Goal: Transaction & Acquisition: Download file/media

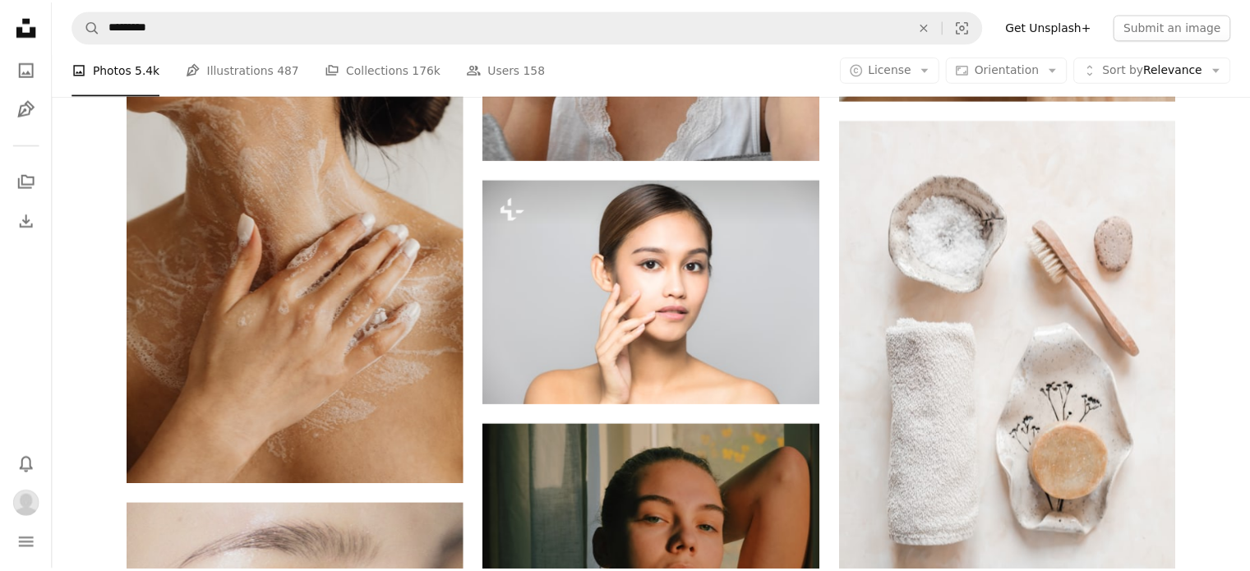
scroll to position [12987, 0]
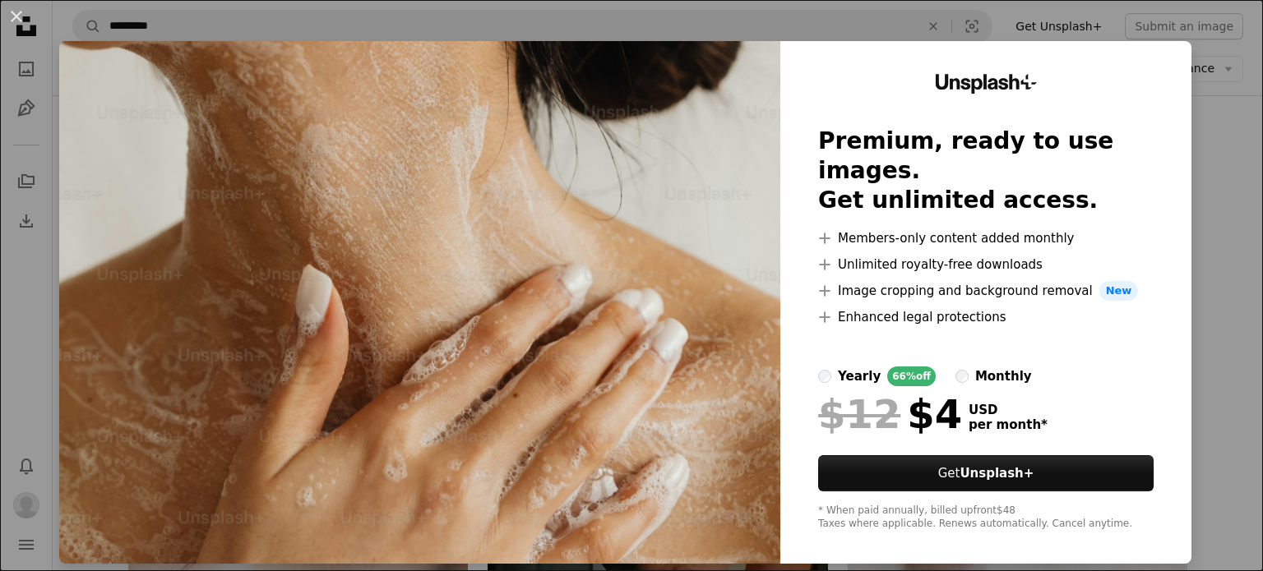
click at [1207, 137] on div "An X shape Unsplash+ Premium, ready to use images. Get unlimited access. A plus…" at bounding box center [631, 285] width 1263 height 571
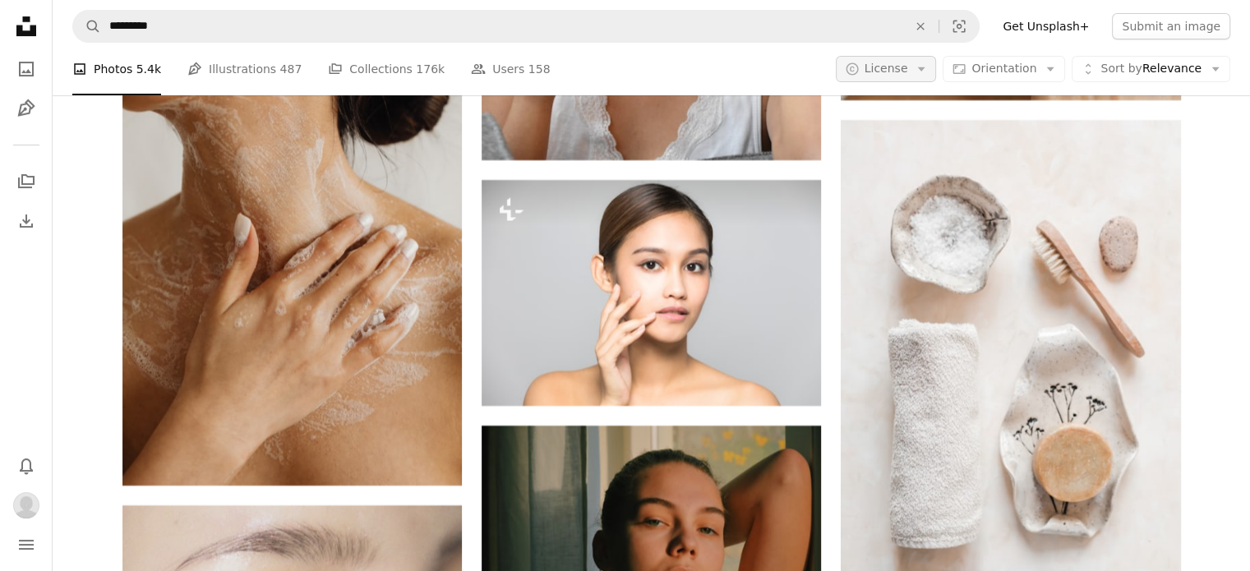
click at [929, 66] on icon "Arrow down" at bounding box center [921, 69] width 15 height 15
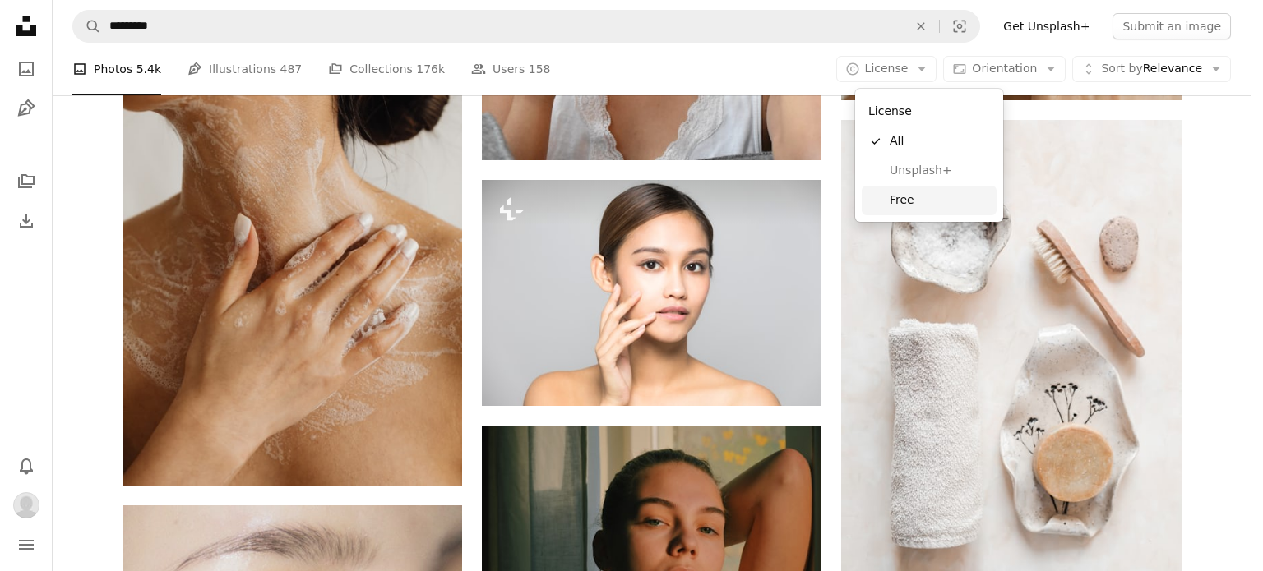
click at [896, 196] on span "Free" at bounding box center [939, 200] width 100 height 16
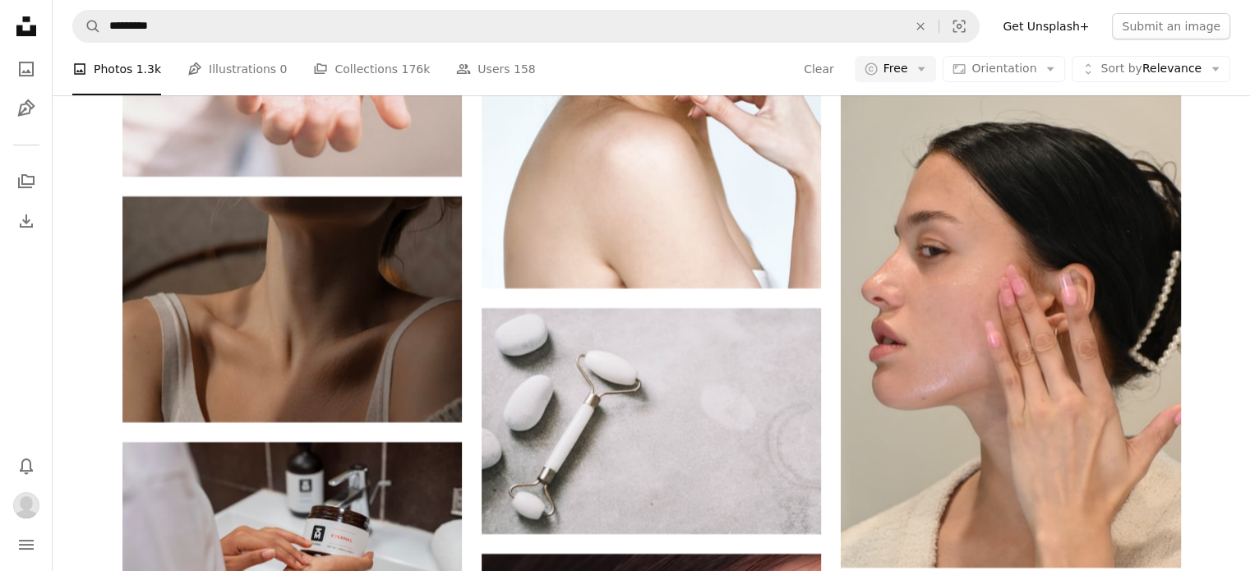
scroll to position [41262, 0]
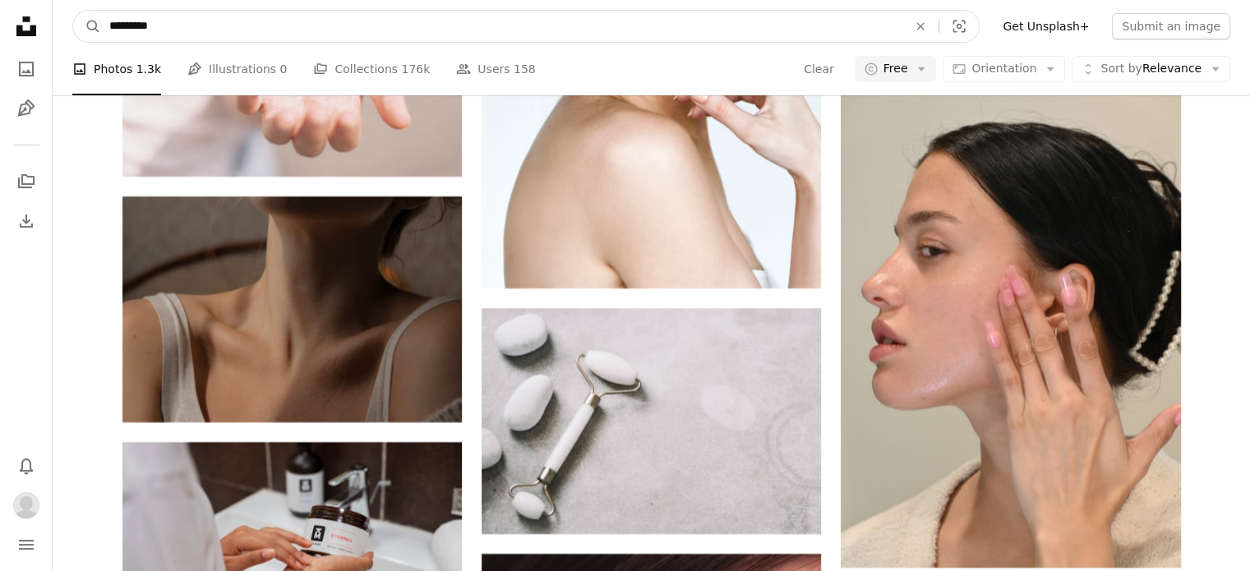
drag, startPoint x: 161, startPoint y: 25, endPoint x: 104, endPoint y: 19, distance: 57.1
click at [104, 19] on input "*********" at bounding box center [501, 26] width 801 height 31
type input "**********"
click at [73, 11] on button "A magnifying glass" at bounding box center [87, 26] width 28 height 31
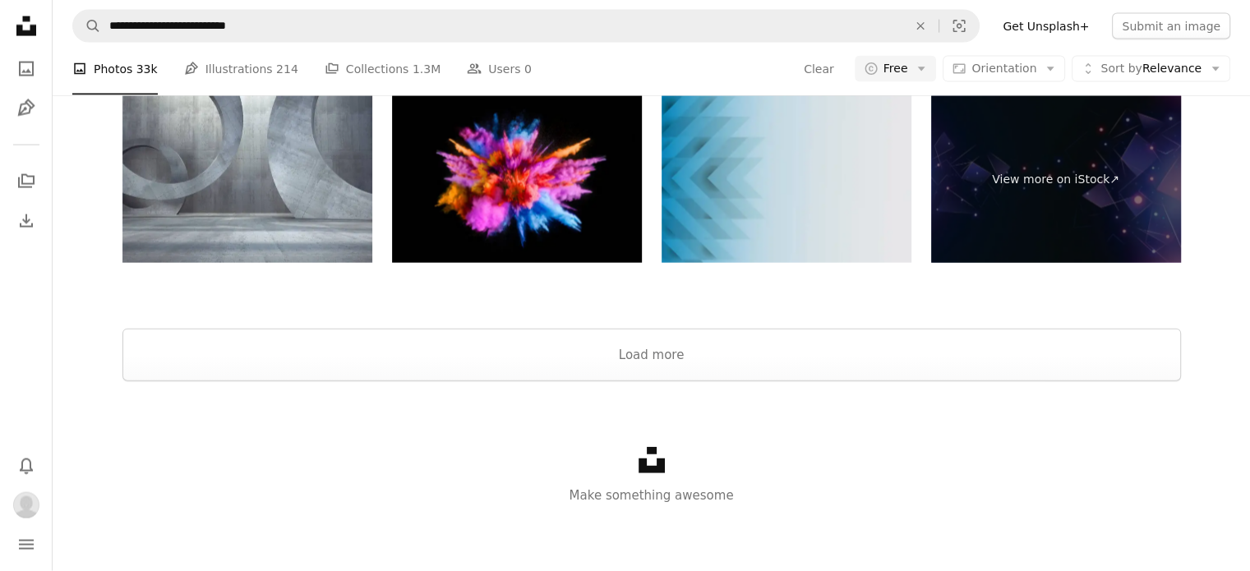
scroll to position [1151, 0]
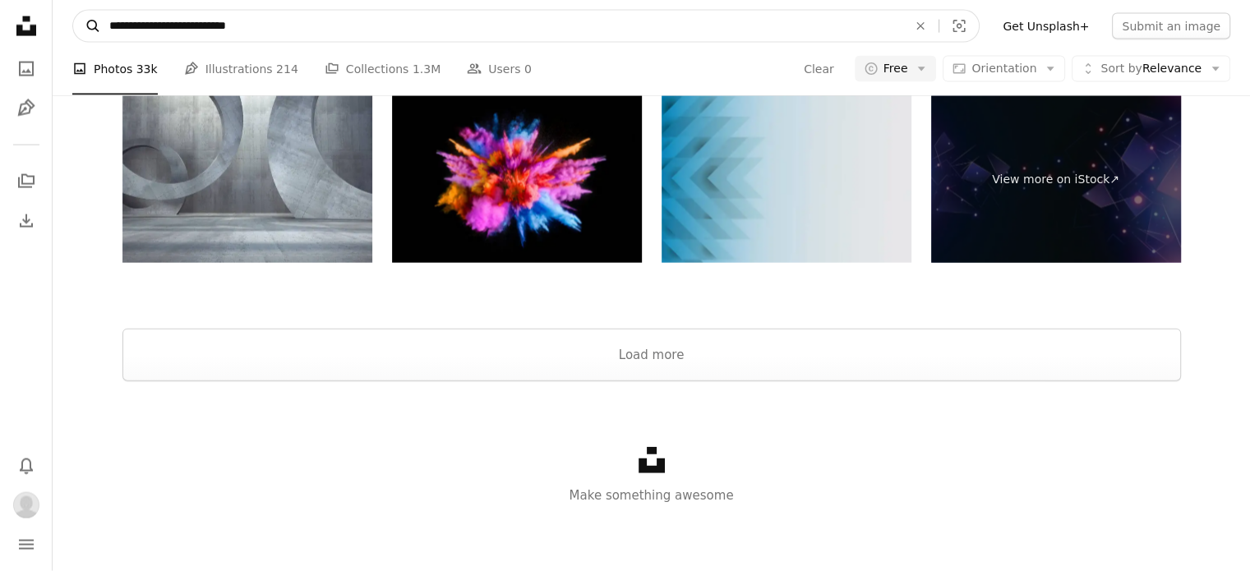
drag, startPoint x: 145, startPoint y: 25, endPoint x: 78, endPoint y: 24, distance: 66.6
click at [79, 24] on form "**********" at bounding box center [525, 26] width 907 height 33
type input "**********"
click button "A magnifying glass" at bounding box center [87, 26] width 28 height 31
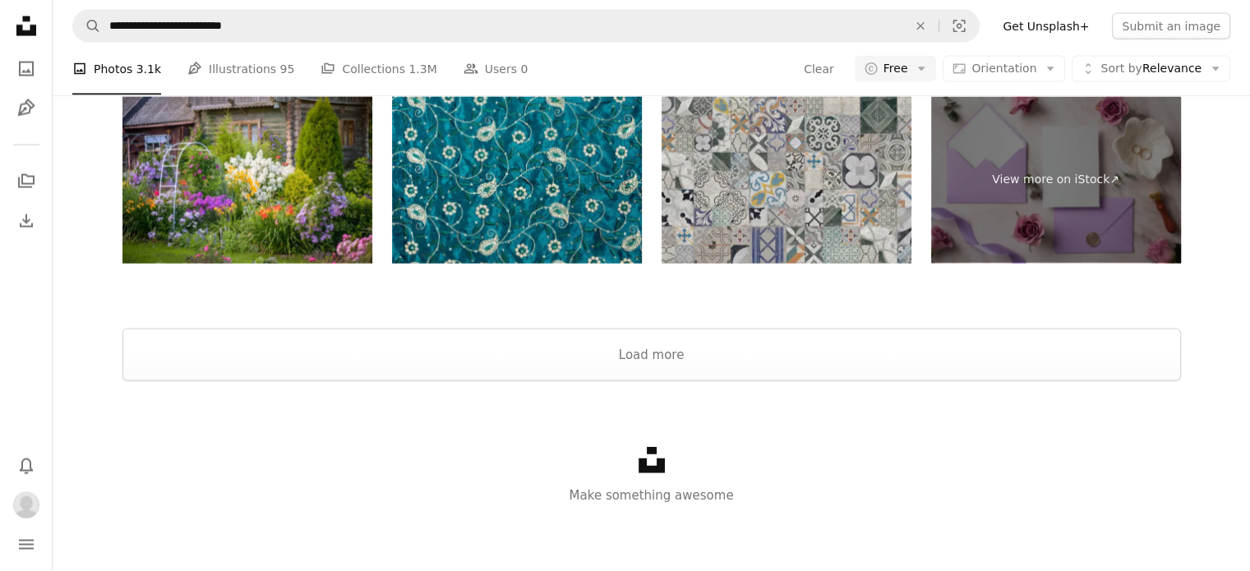
scroll to position [3510, 0]
click at [635, 351] on button "Load more" at bounding box center [651, 355] width 1059 height 53
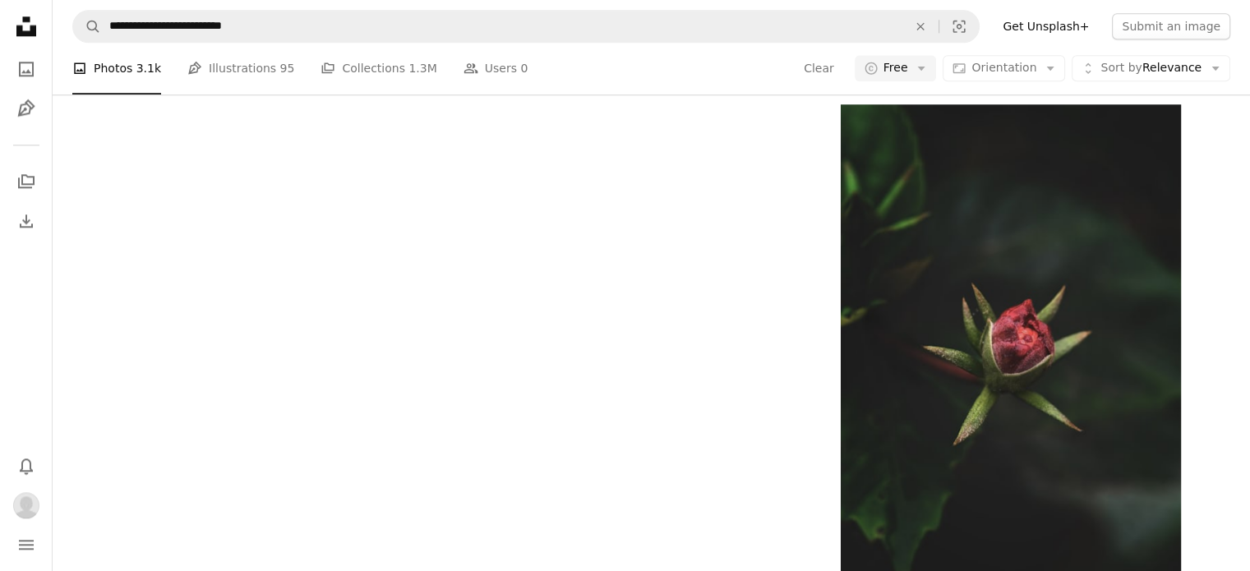
scroll to position [4250, 0]
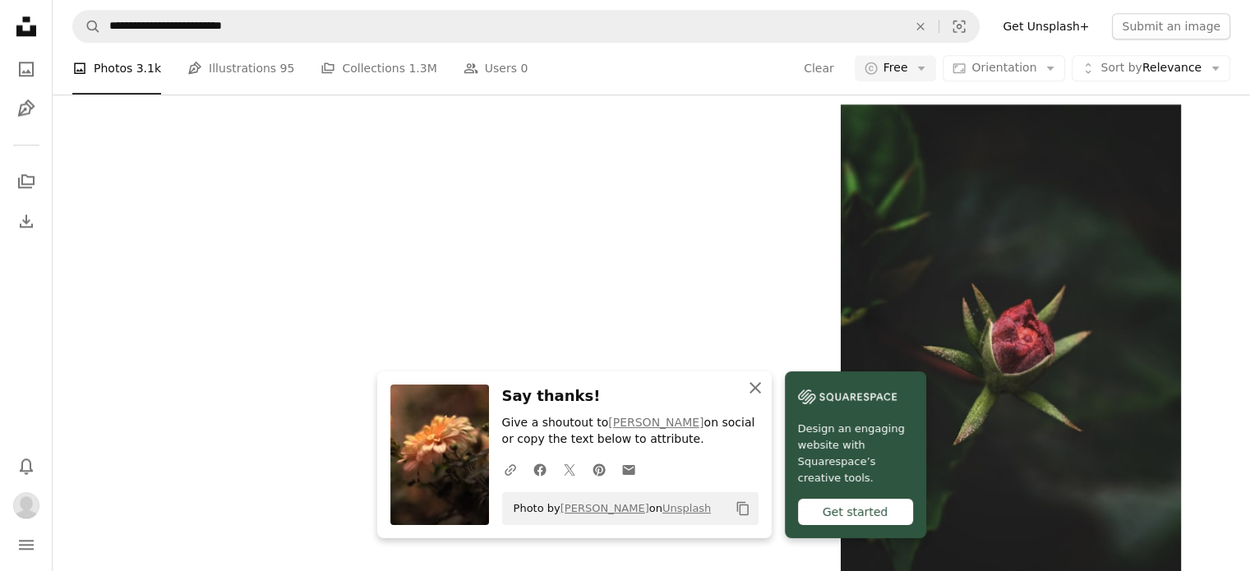
click at [757, 386] on icon "button" at bounding box center [756, 388] width 12 height 12
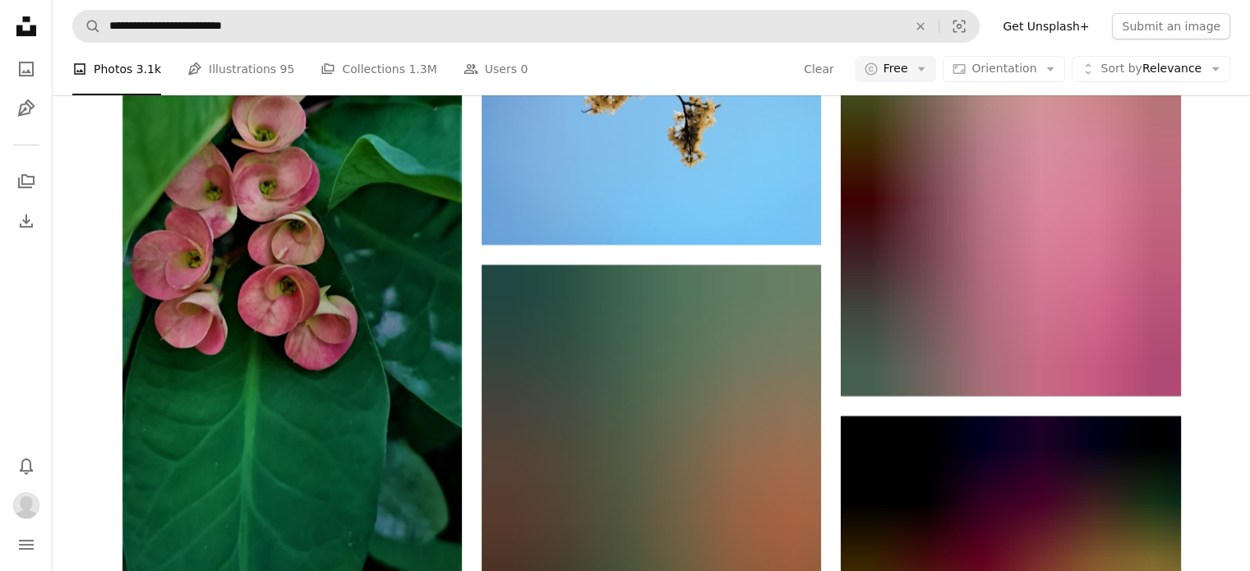
scroll to position [20360, 0]
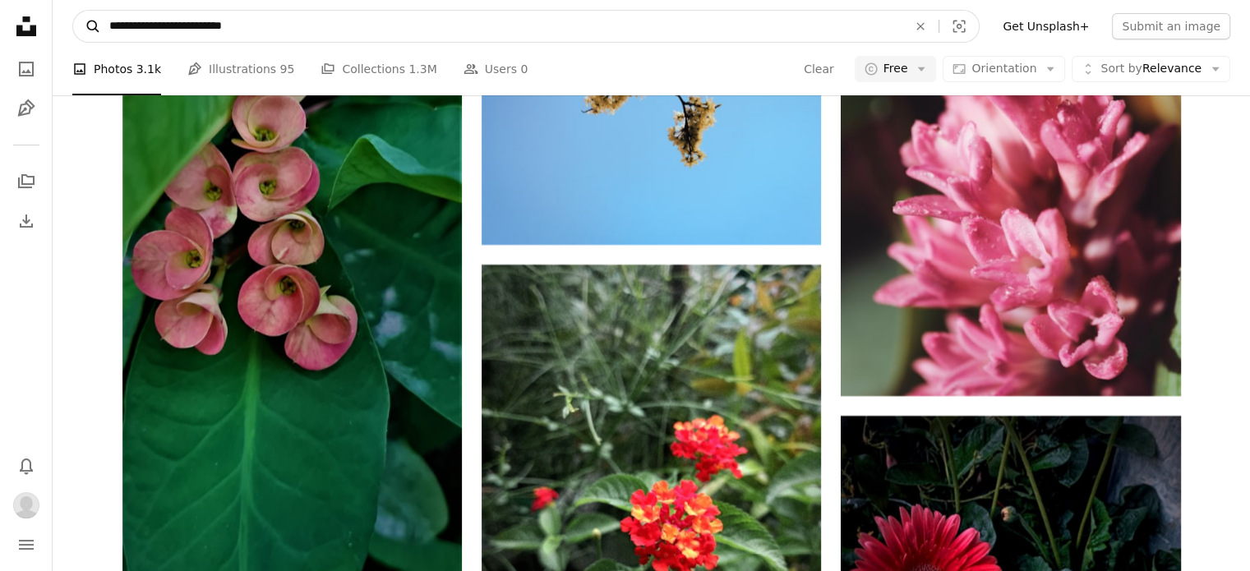
drag, startPoint x: 256, startPoint y: 26, endPoint x: 83, endPoint y: 26, distance: 173.4
click at [83, 26] on form "**********" at bounding box center [525, 26] width 907 height 33
type input "**********"
click button "A magnifying glass" at bounding box center [87, 26] width 28 height 31
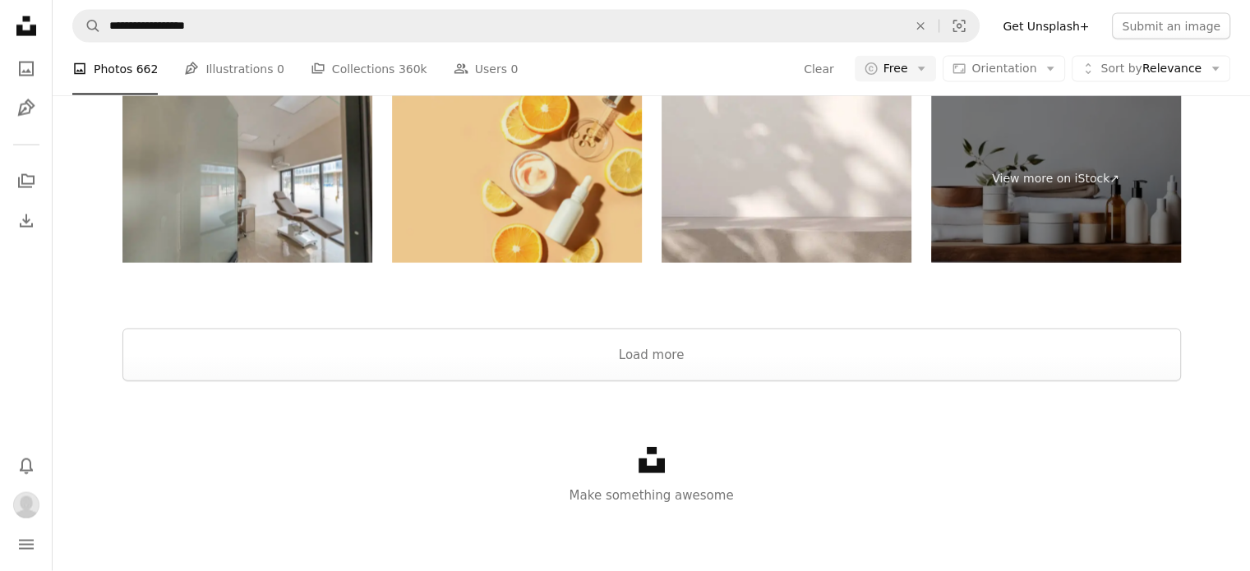
scroll to position [3370, 0]
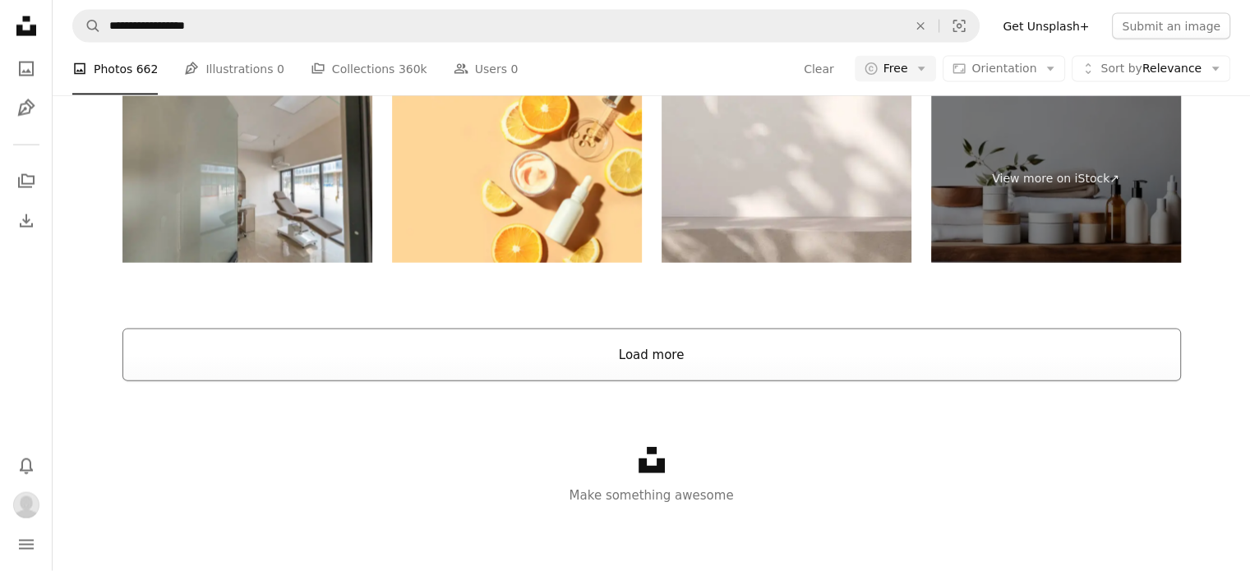
click at [630, 381] on button "Load more" at bounding box center [651, 355] width 1059 height 53
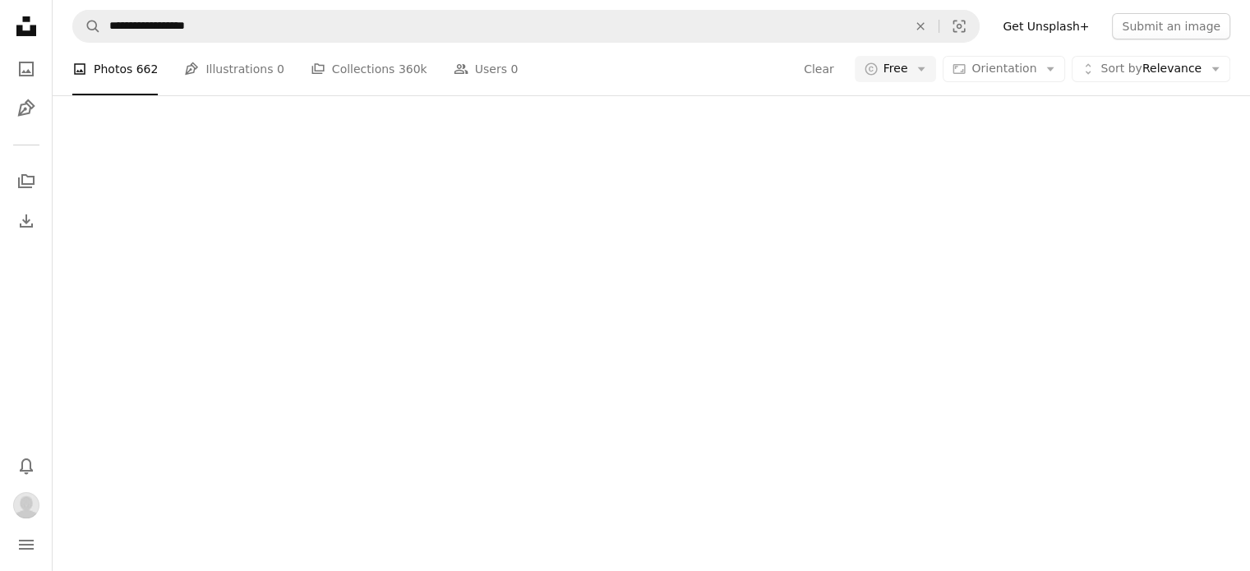
scroll to position [3699, 0]
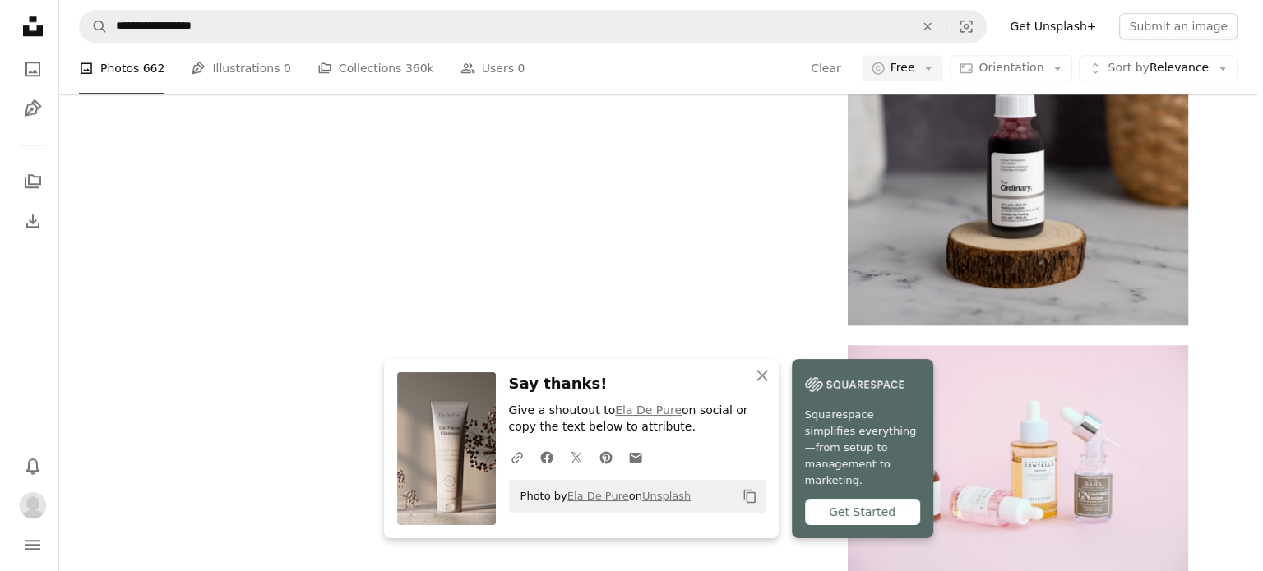
scroll to position [3781, 0]
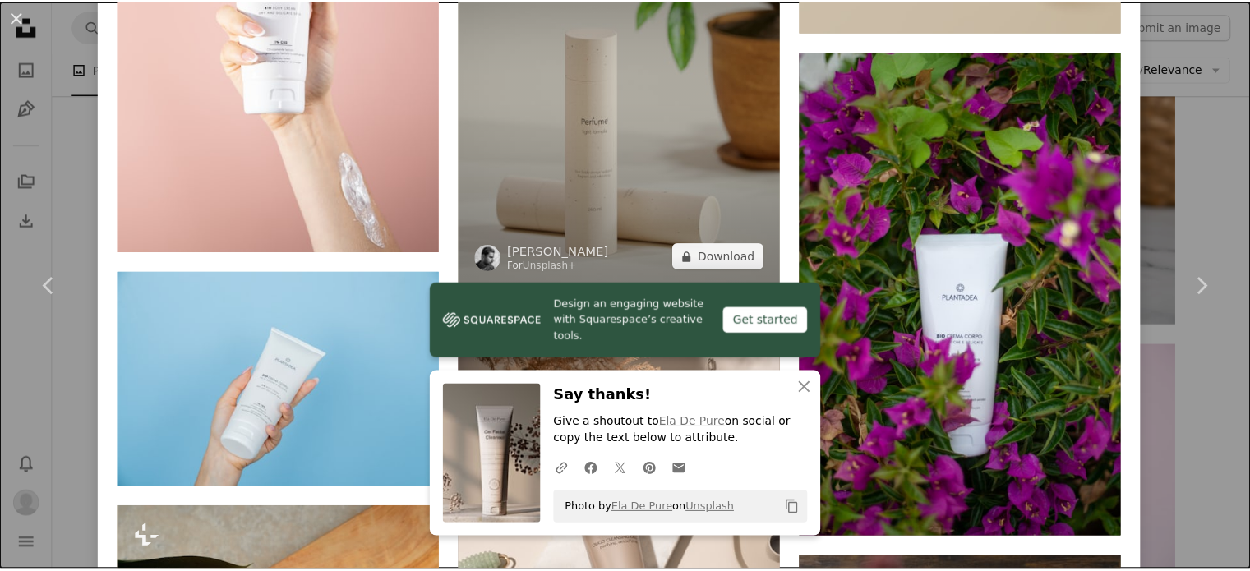
scroll to position [2877, 0]
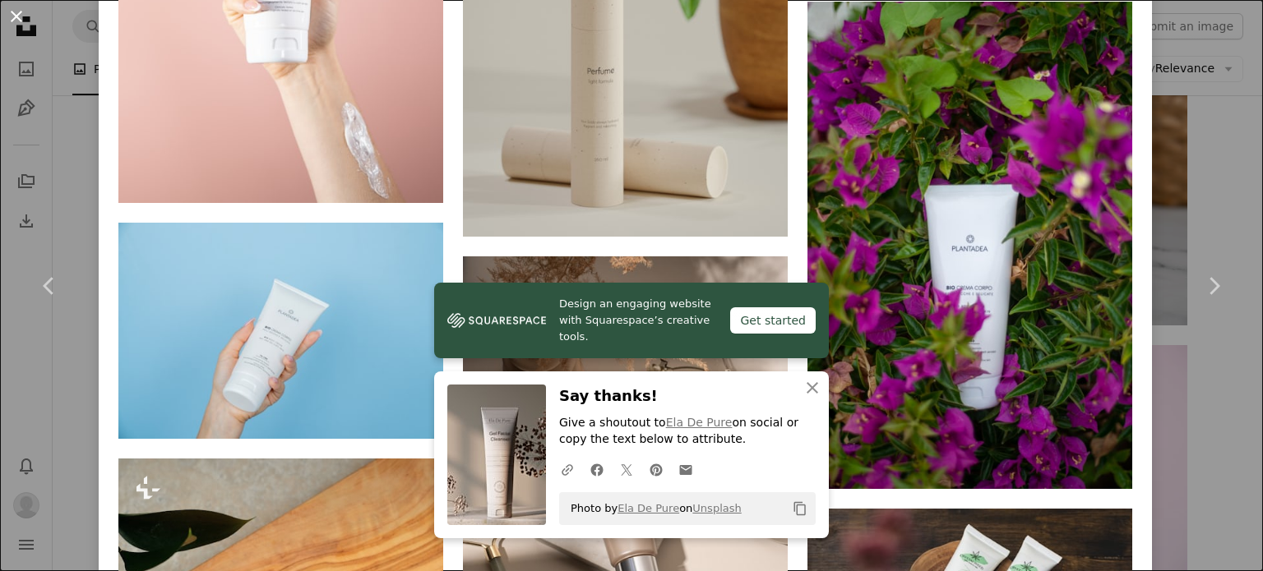
click at [19, 14] on button "An X shape" at bounding box center [17, 17] width 20 height 20
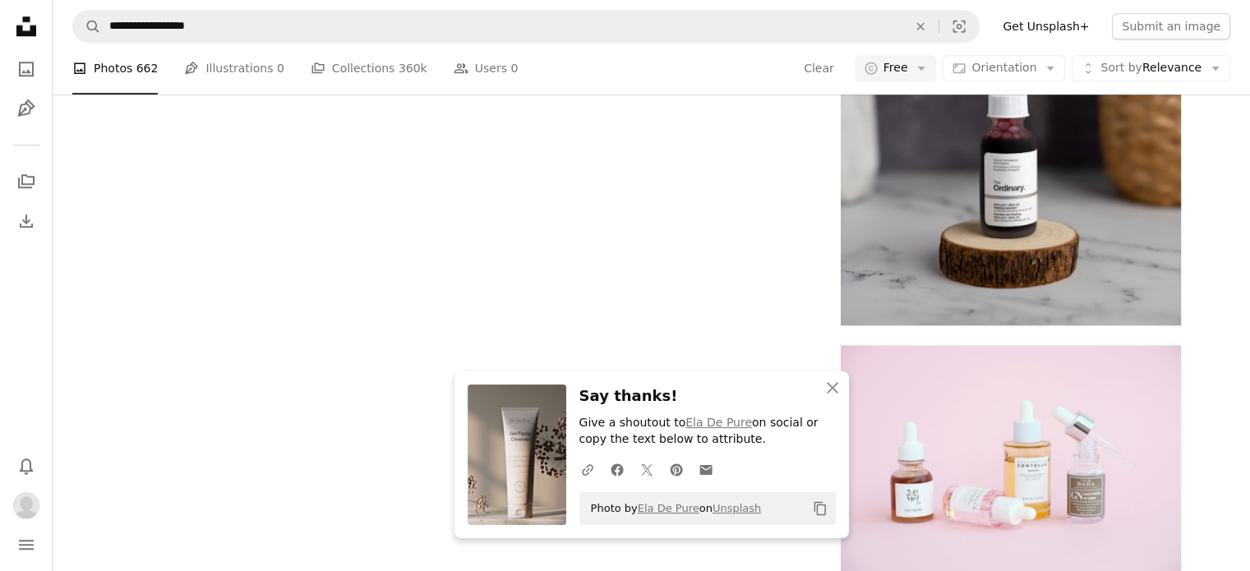
scroll to position [3945, 0]
click at [836, 384] on icon "button" at bounding box center [833, 388] width 12 height 12
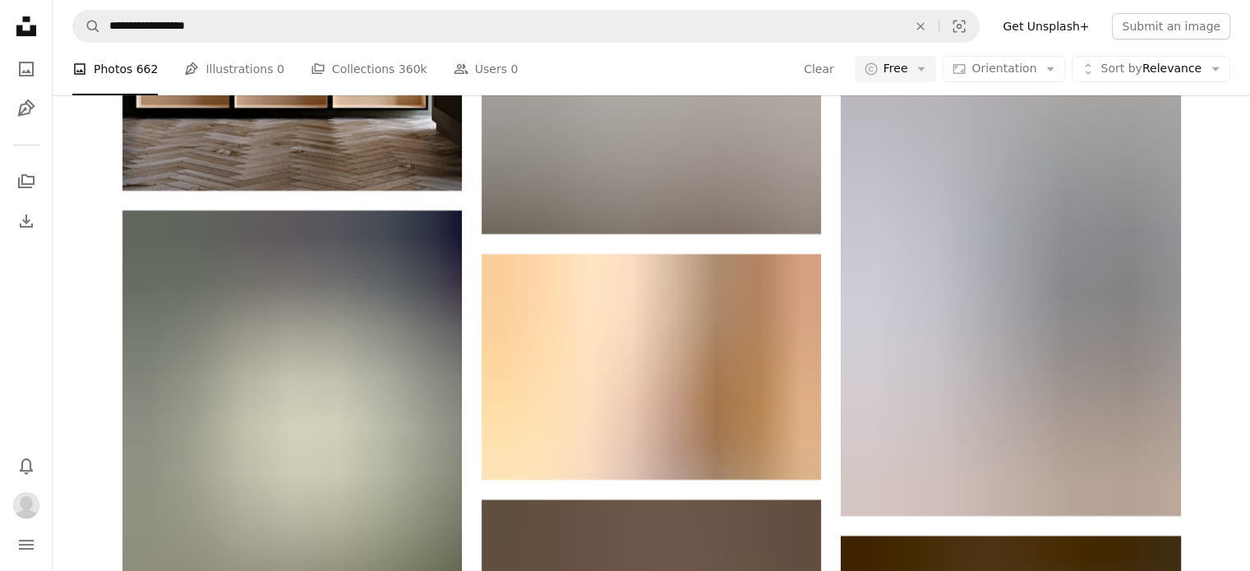
scroll to position [31070, 0]
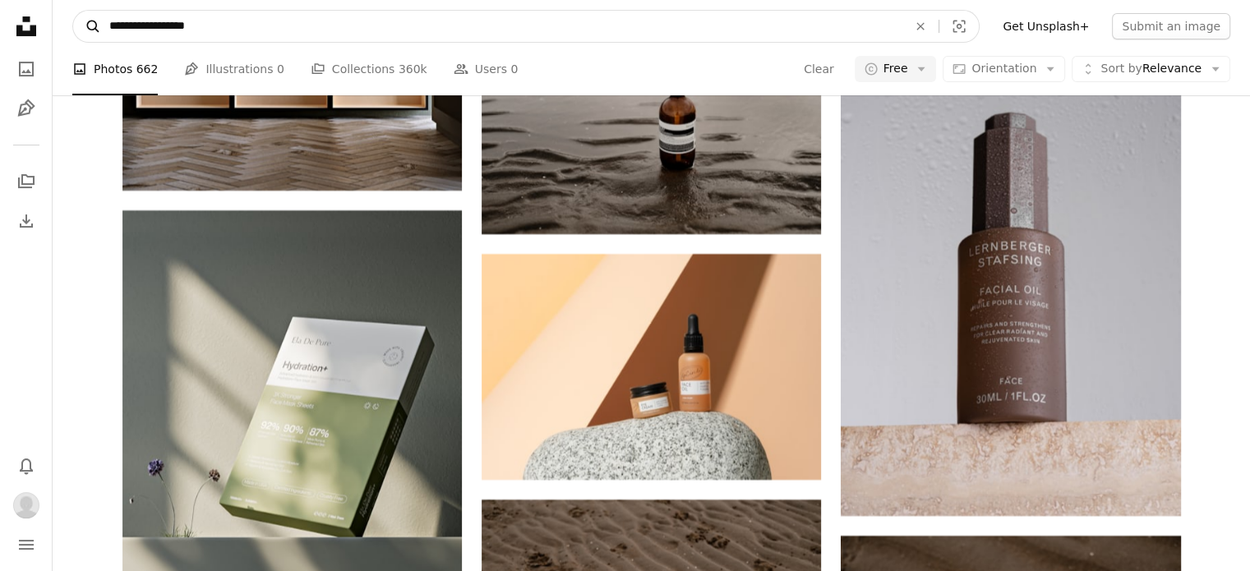
drag, startPoint x: 156, startPoint y: 23, endPoint x: 90, endPoint y: 23, distance: 66.6
click at [90, 23] on form "**********" at bounding box center [525, 26] width 907 height 33
type input "**********"
click at [73, 11] on button "A magnifying glass" at bounding box center [87, 26] width 28 height 31
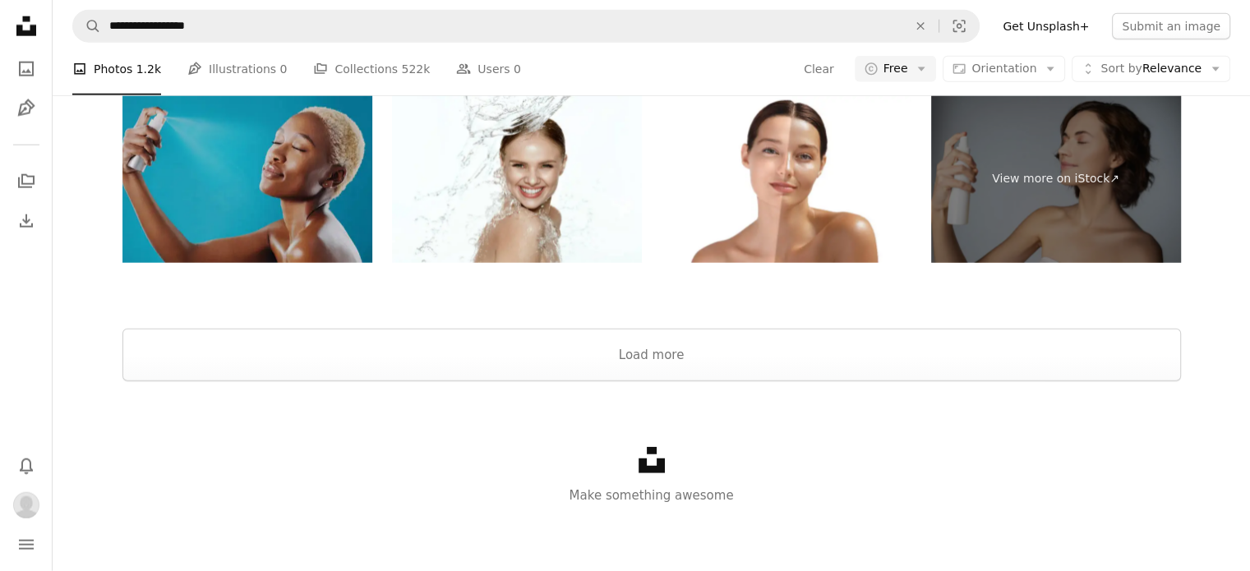
scroll to position [4192, 0]
click at [654, 362] on button "Load more" at bounding box center [651, 355] width 1059 height 53
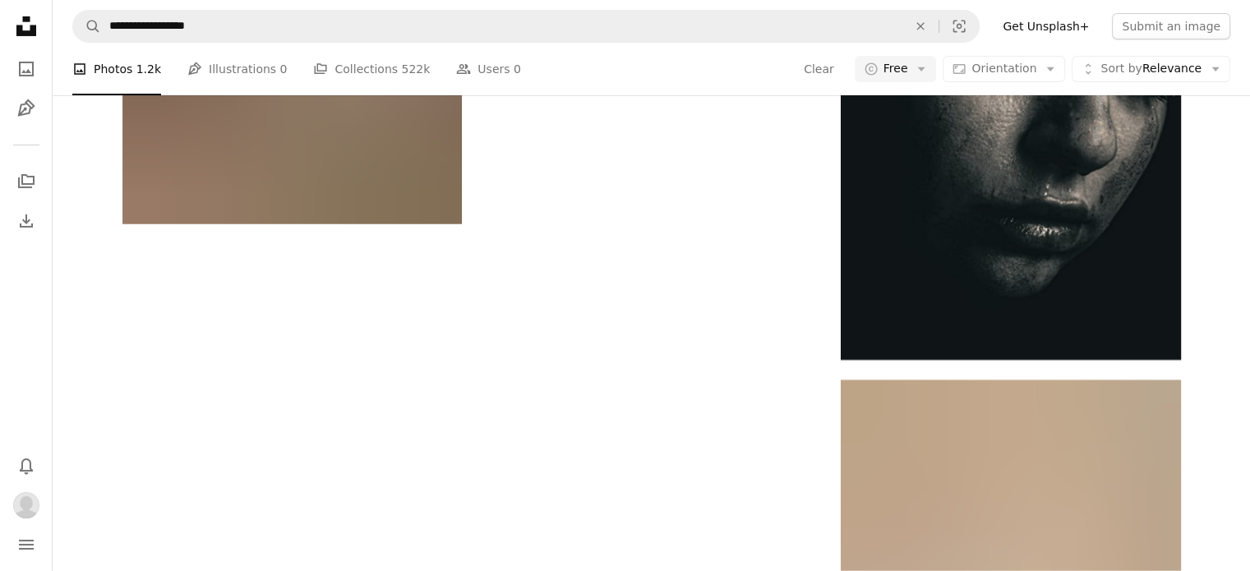
scroll to position [7069, 0]
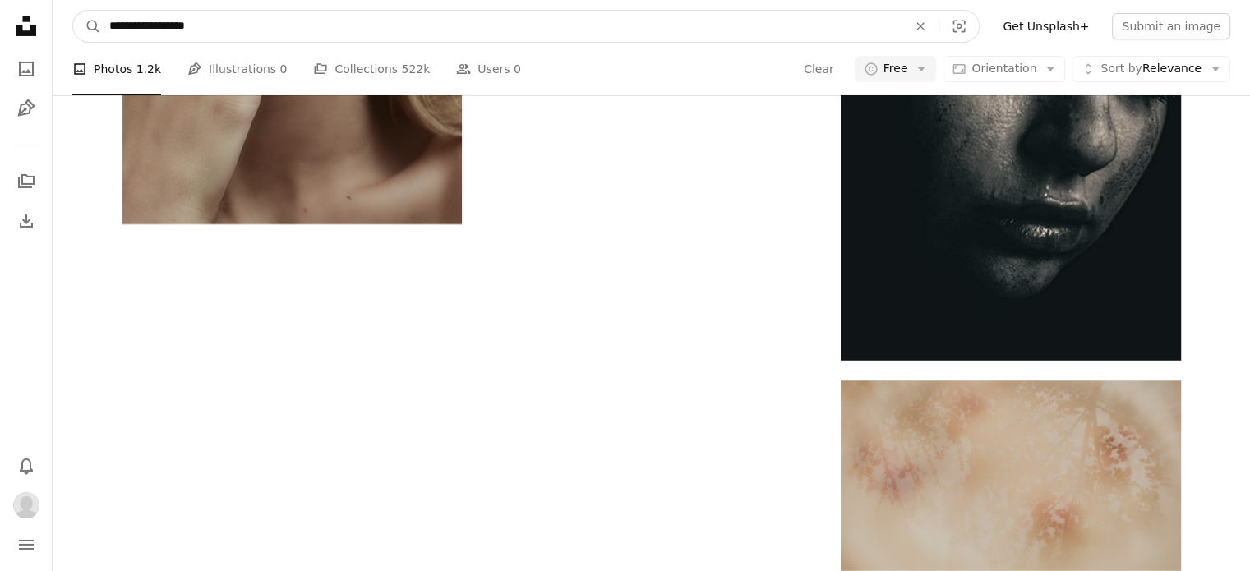
drag, startPoint x: 193, startPoint y: 23, endPoint x: 153, endPoint y: 23, distance: 40.3
click at [153, 23] on input "**********" at bounding box center [501, 26] width 801 height 31
type input "********"
click at [73, 11] on button "A magnifying glass" at bounding box center [87, 26] width 28 height 31
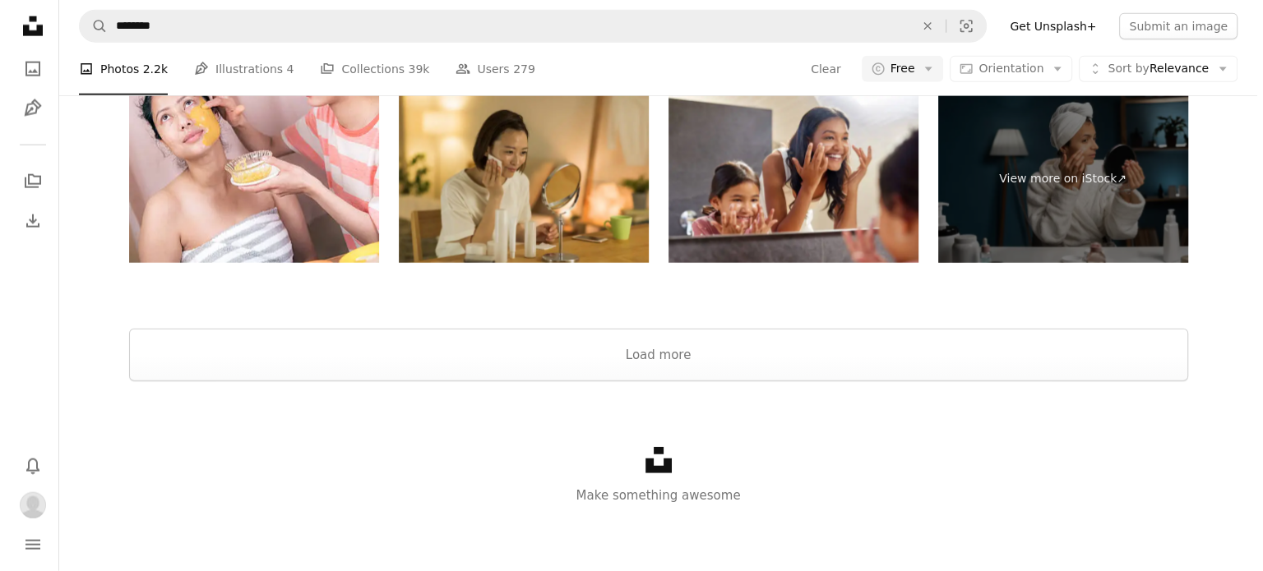
scroll to position [822, 0]
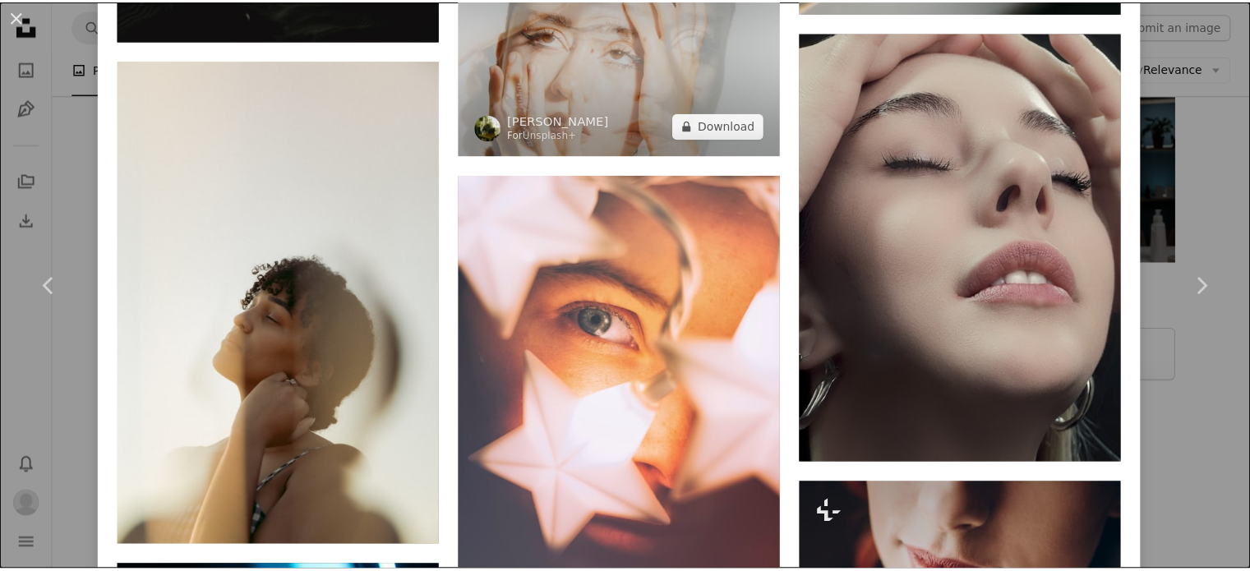
scroll to position [2055, 0]
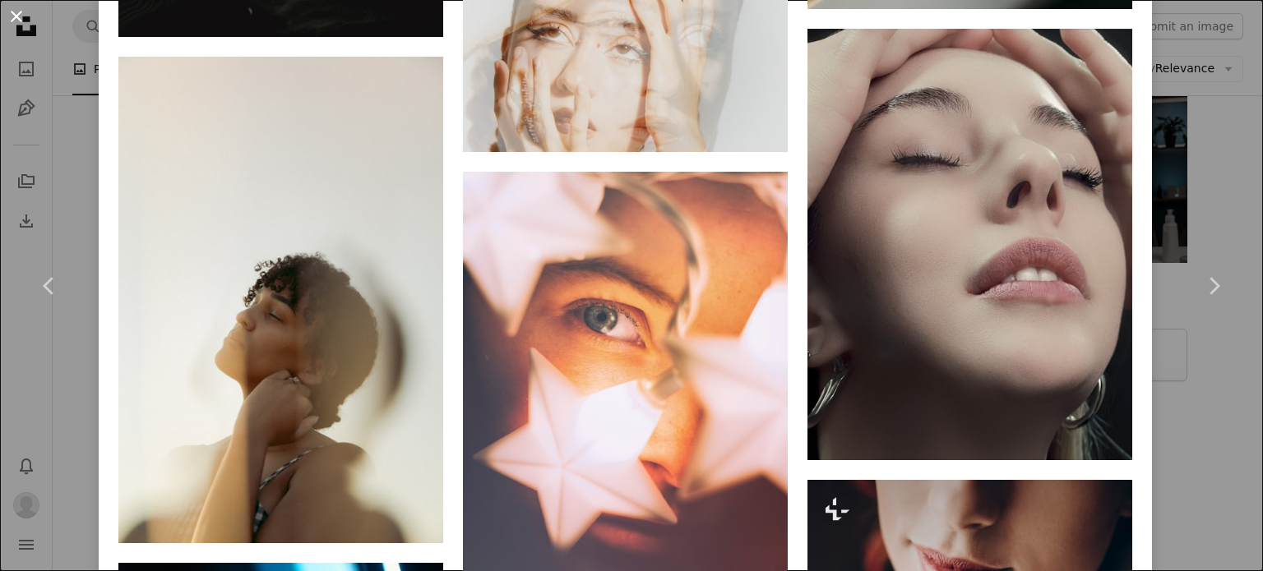
click at [15, 18] on button "An X shape" at bounding box center [17, 17] width 20 height 20
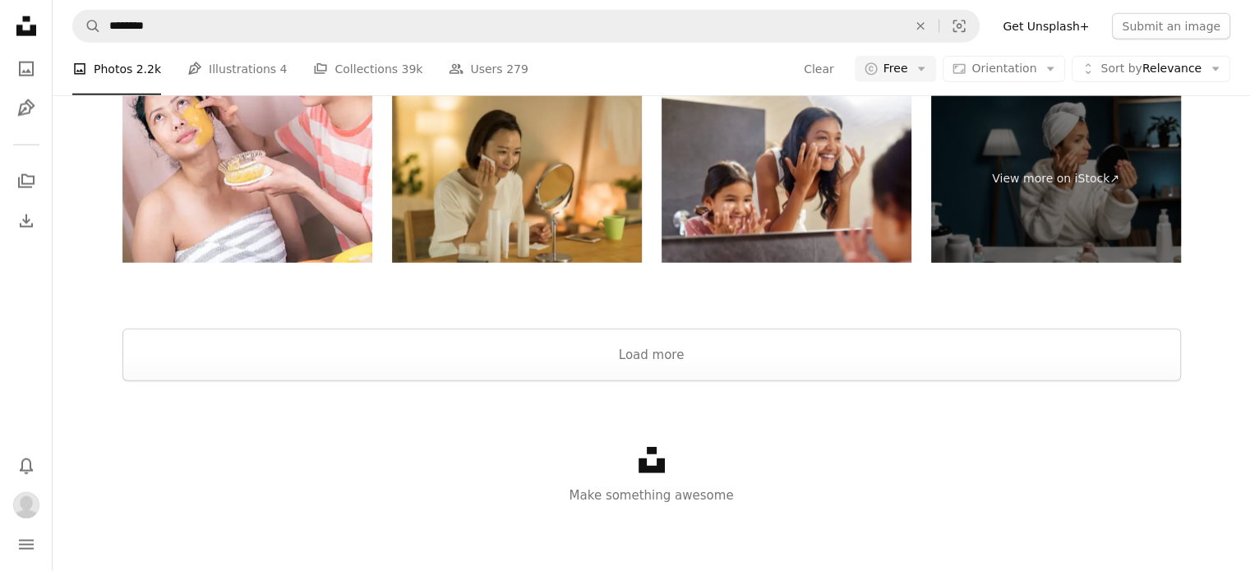
scroll to position [3945, 0]
click at [672, 381] on button "Load more" at bounding box center [651, 355] width 1059 height 53
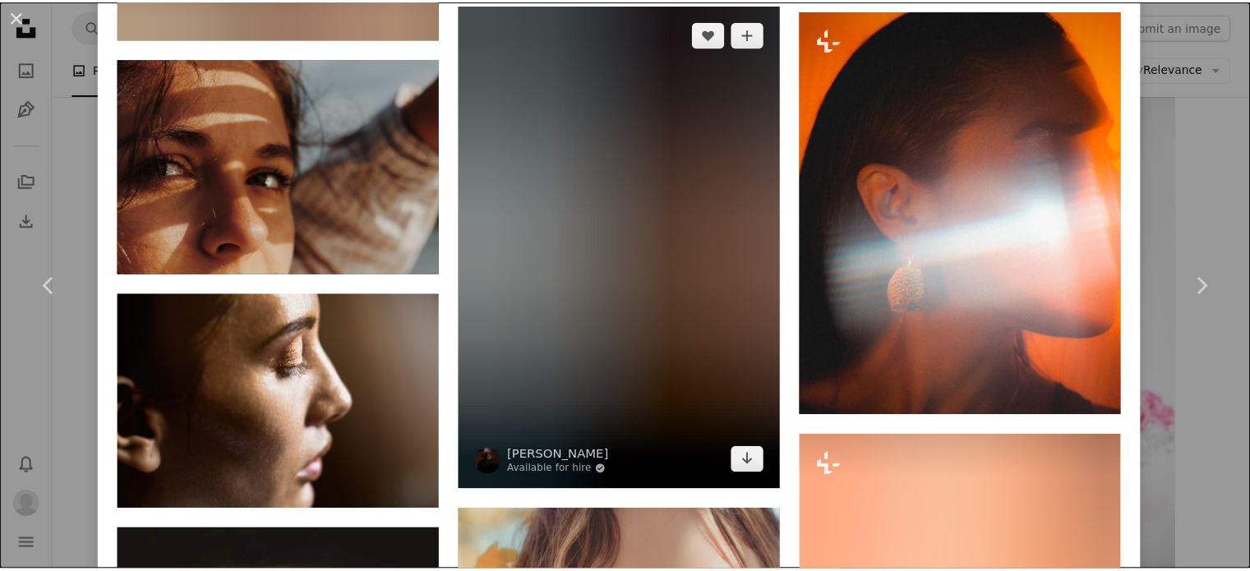
scroll to position [3123, 0]
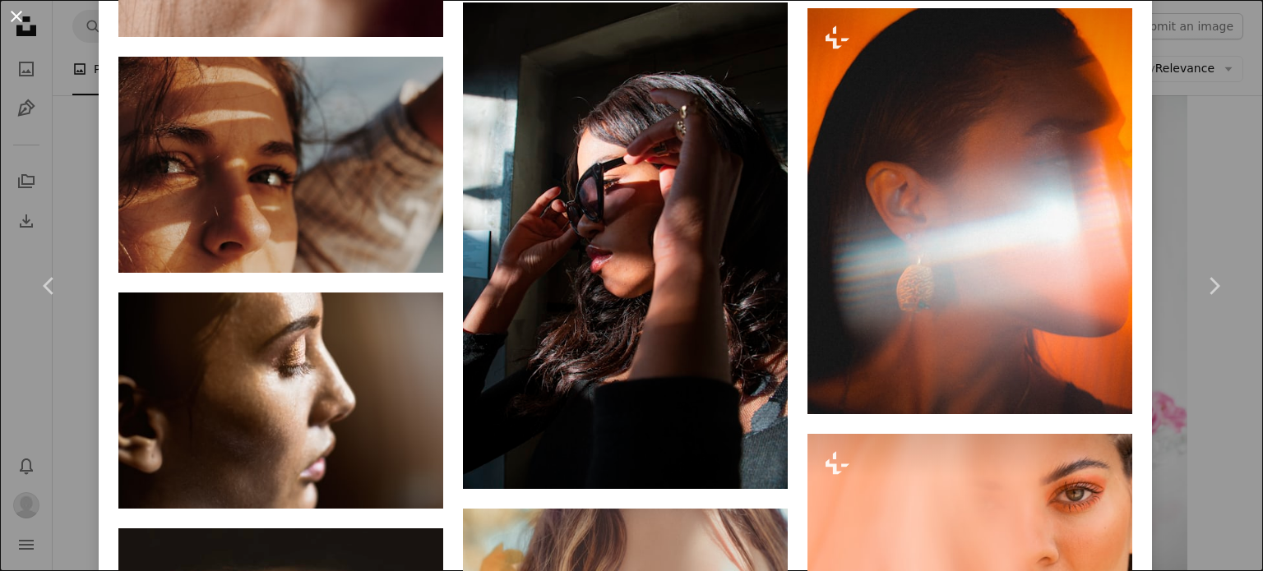
click at [20, 13] on button "An X shape" at bounding box center [17, 17] width 20 height 20
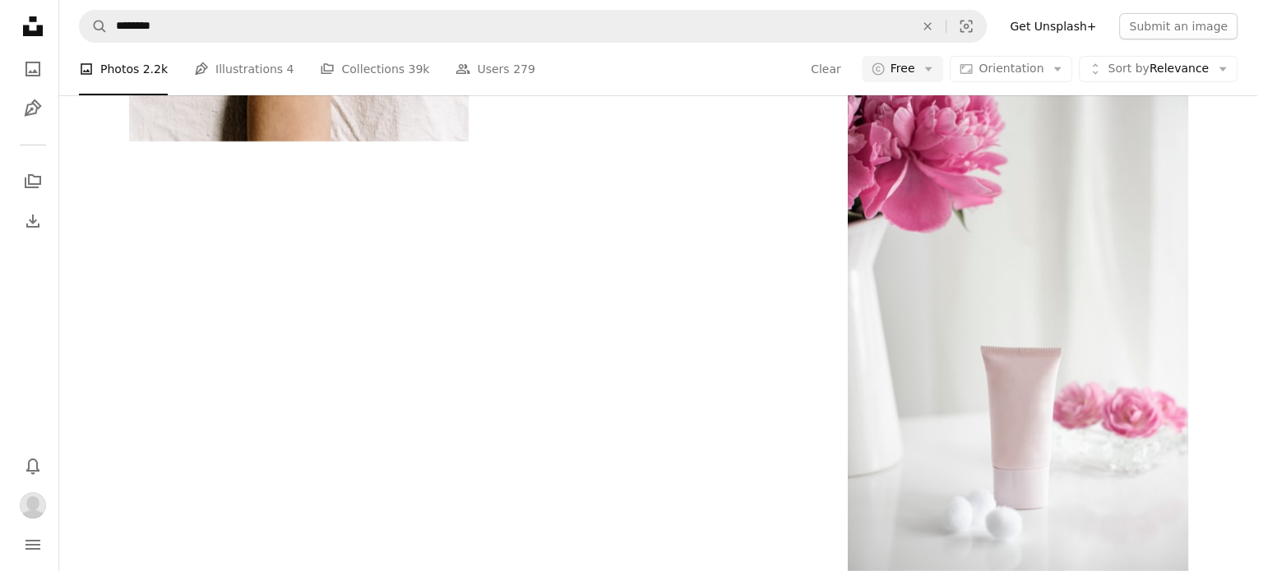
scroll to position [4192, 0]
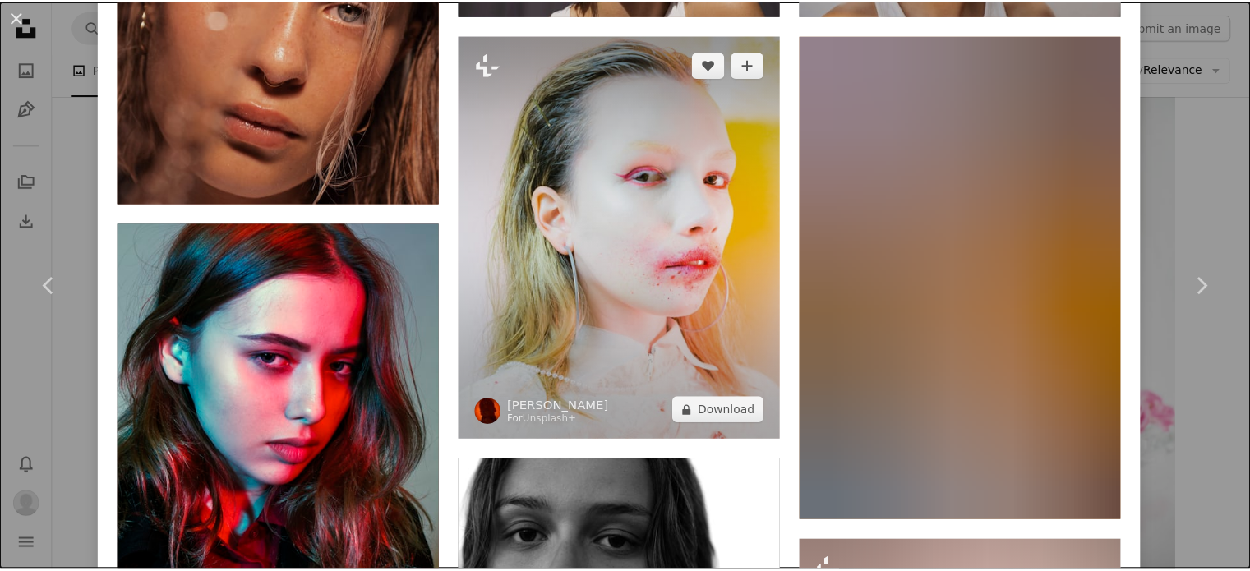
scroll to position [1562, 0]
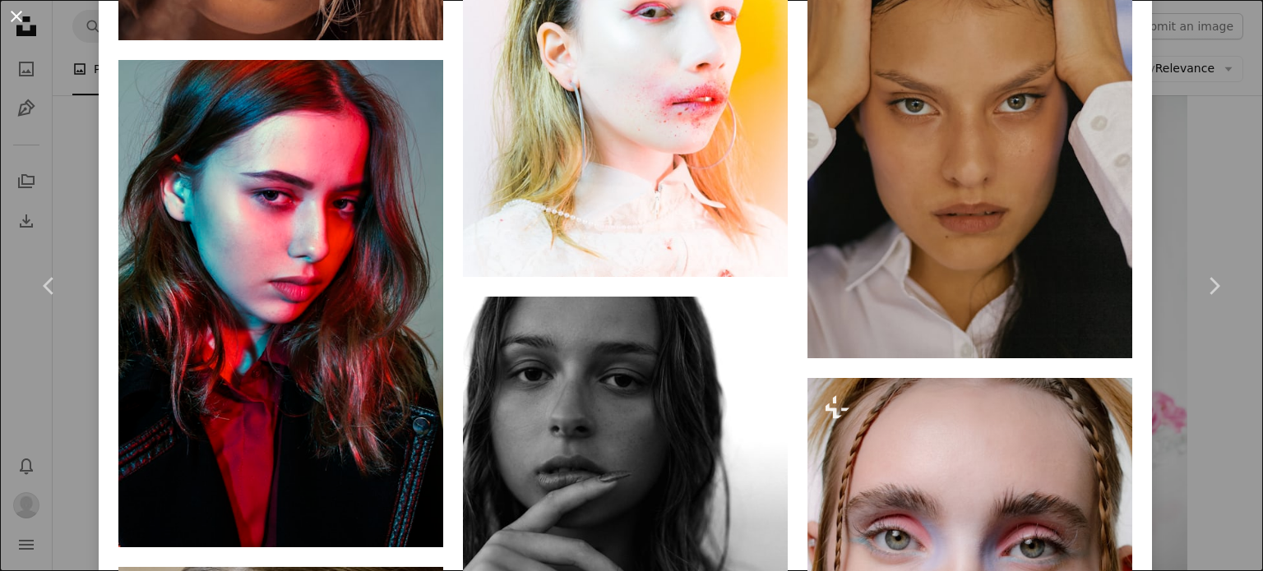
click at [9, 7] on button "An X shape" at bounding box center [17, 17] width 20 height 20
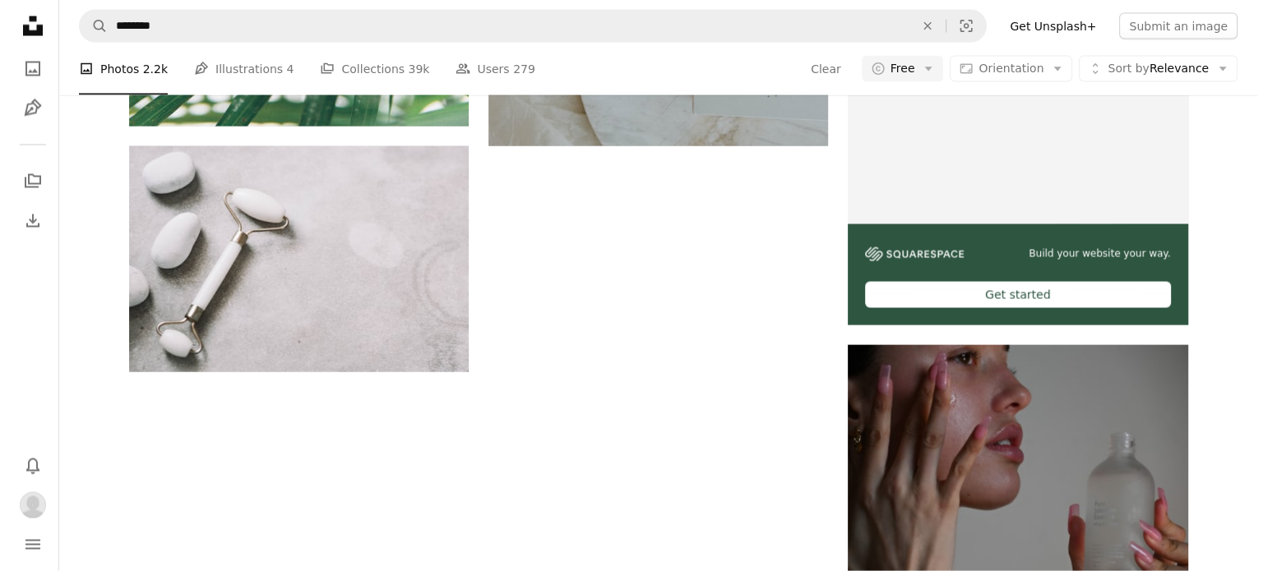
scroll to position [5261, 0]
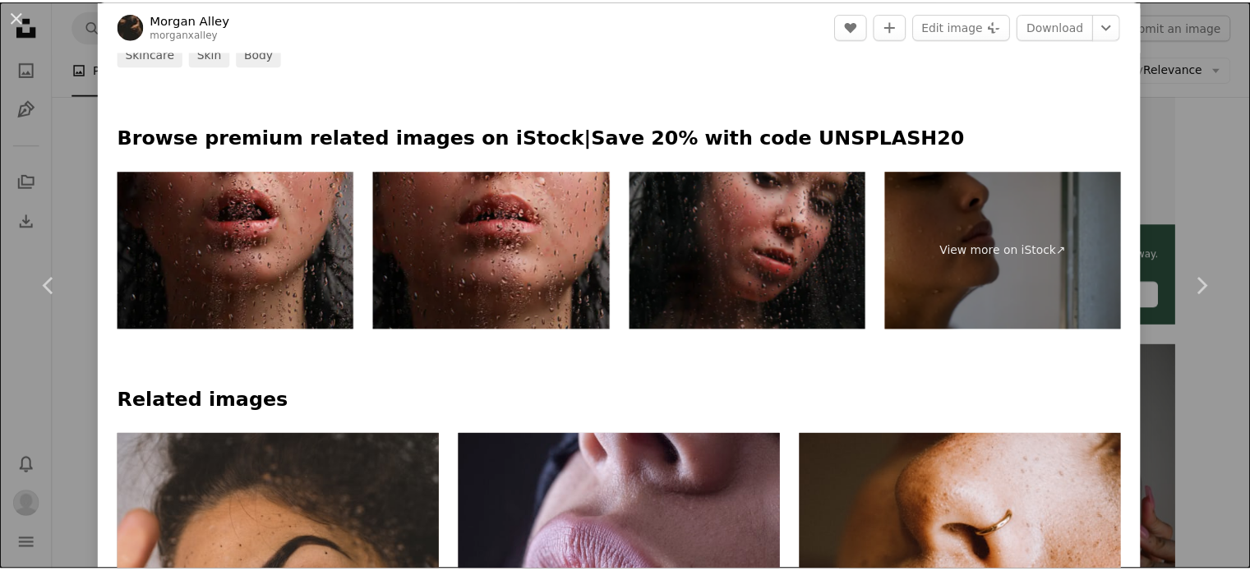
scroll to position [1151, 0]
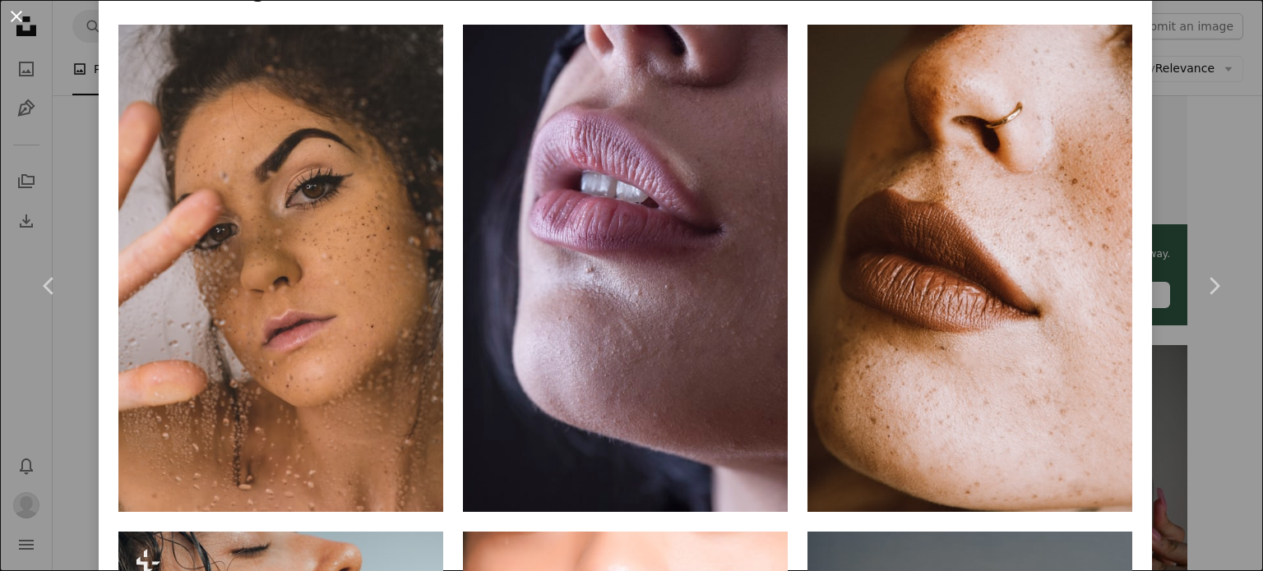
click at [20, 16] on button "An X shape" at bounding box center [17, 17] width 20 height 20
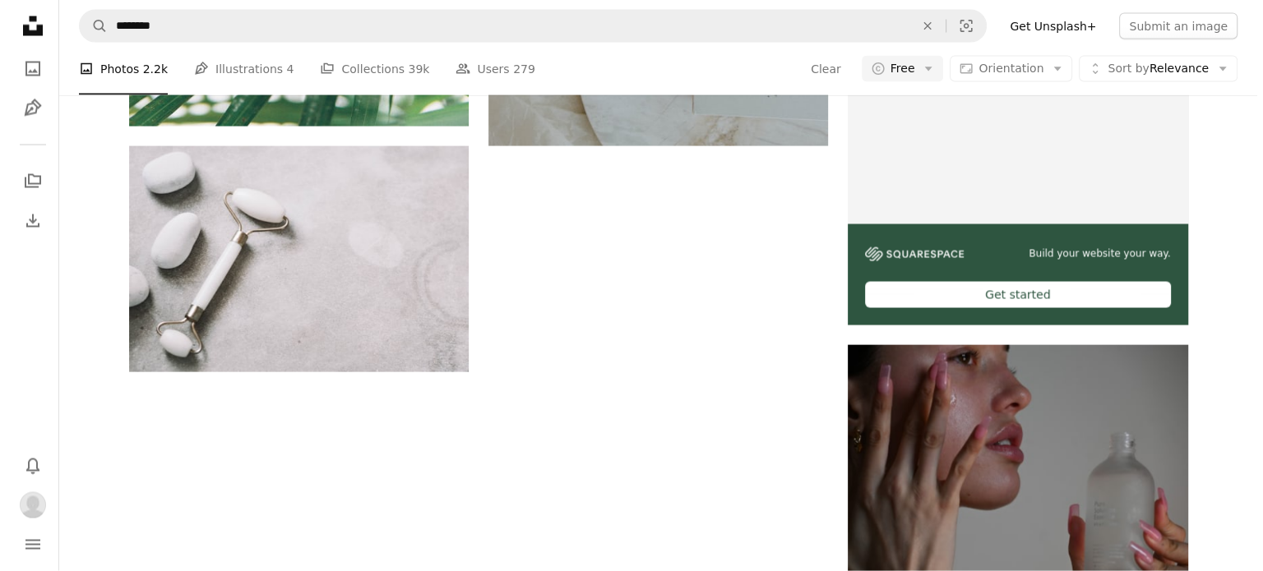
scroll to position [6904, 0]
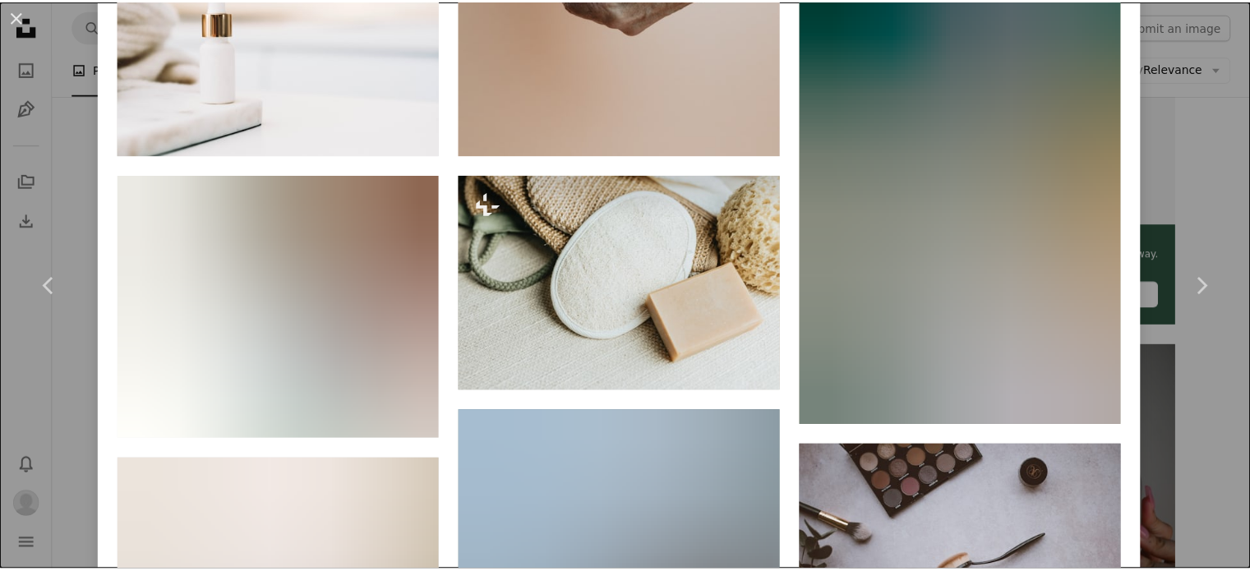
scroll to position [1726, 0]
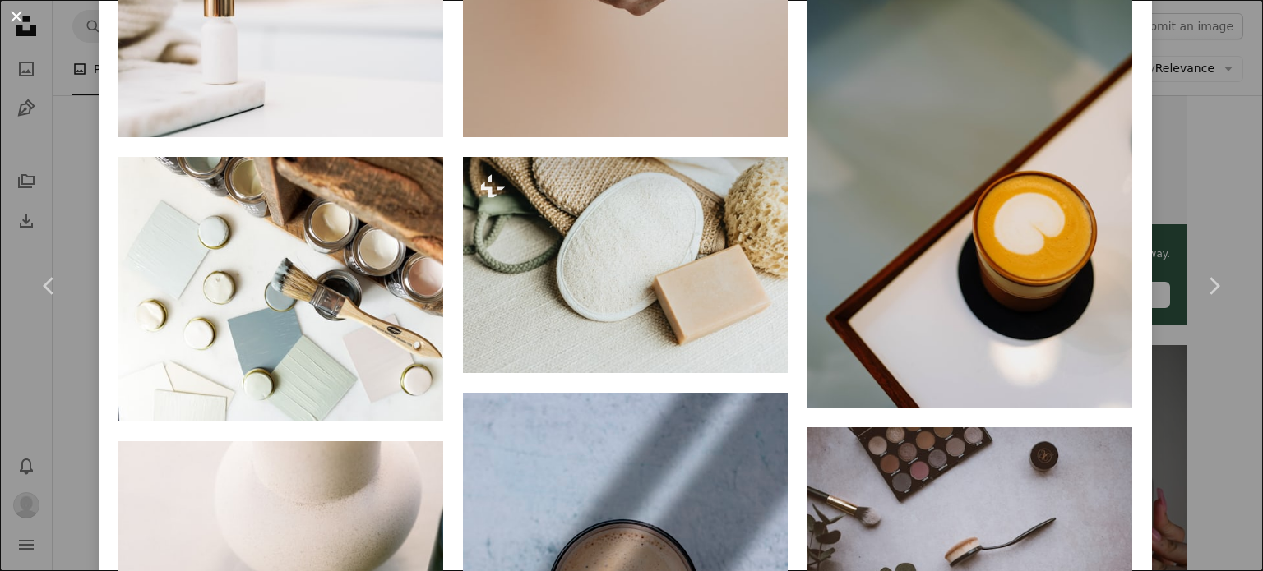
click at [13, 12] on button "An X shape" at bounding box center [17, 17] width 20 height 20
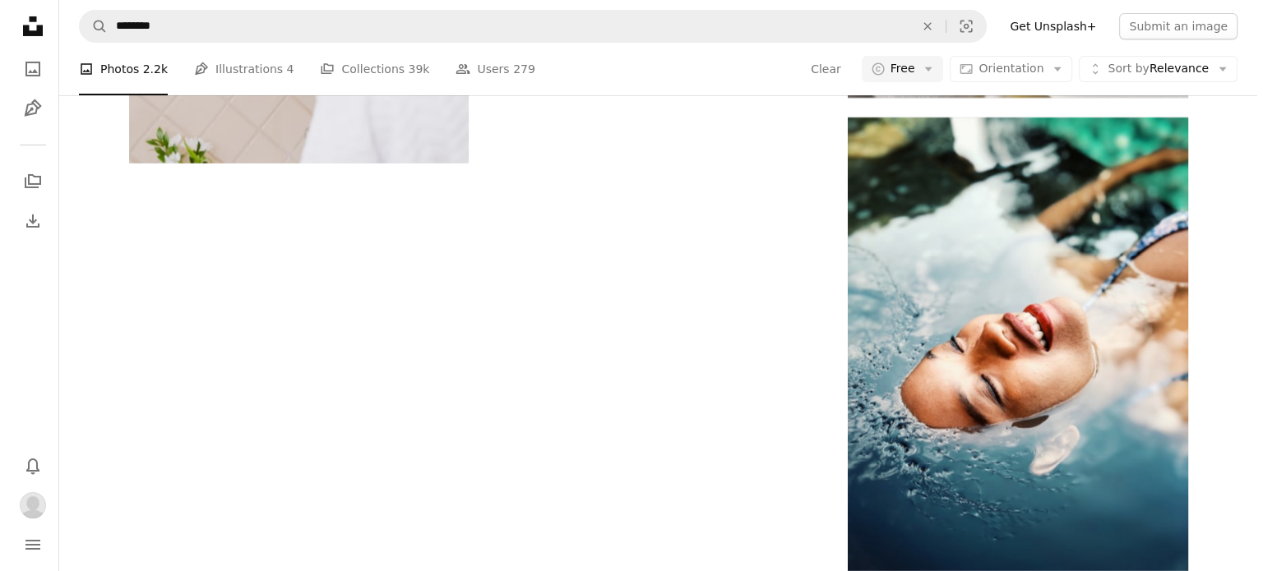
scroll to position [9042, 0]
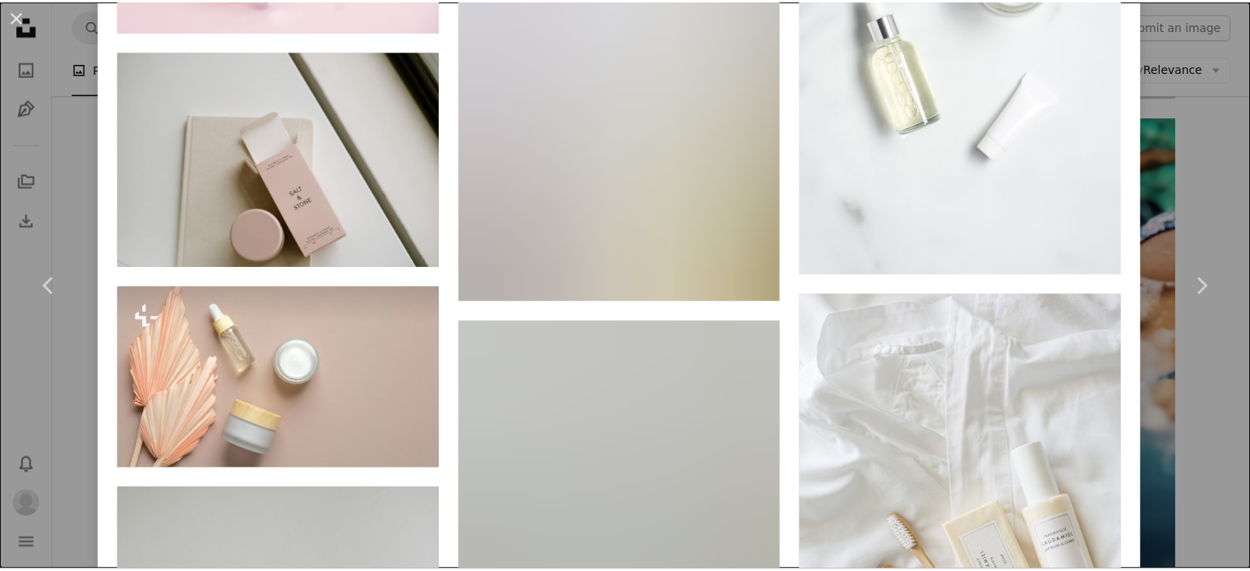
scroll to position [1891, 0]
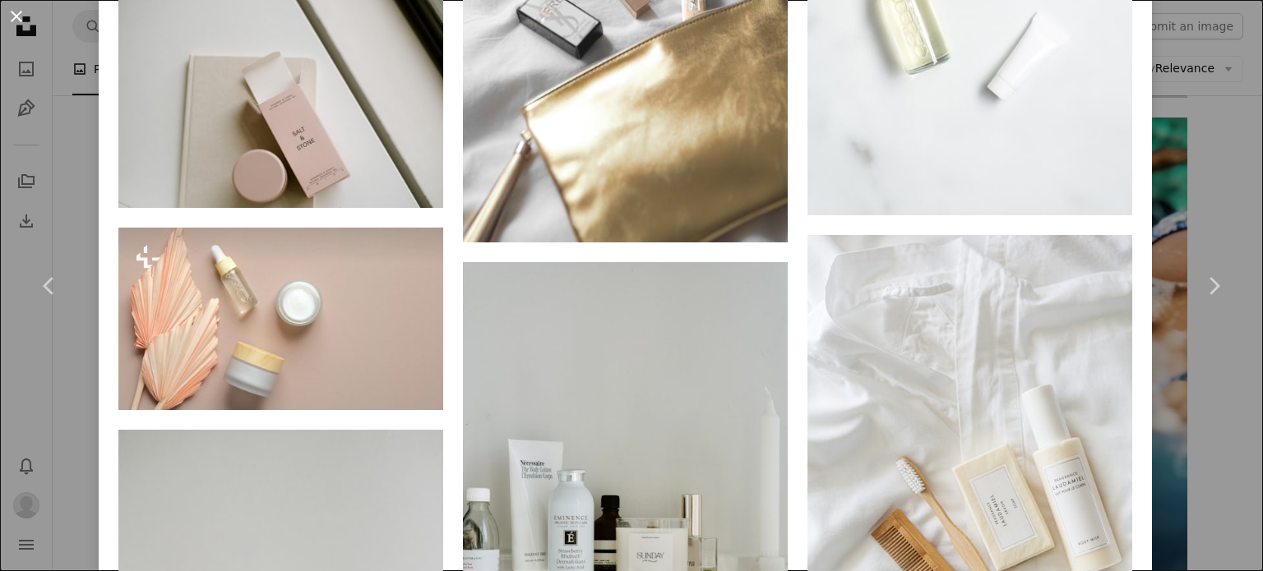
click at [12, 12] on button "An X shape" at bounding box center [17, 17] width 20 height 20
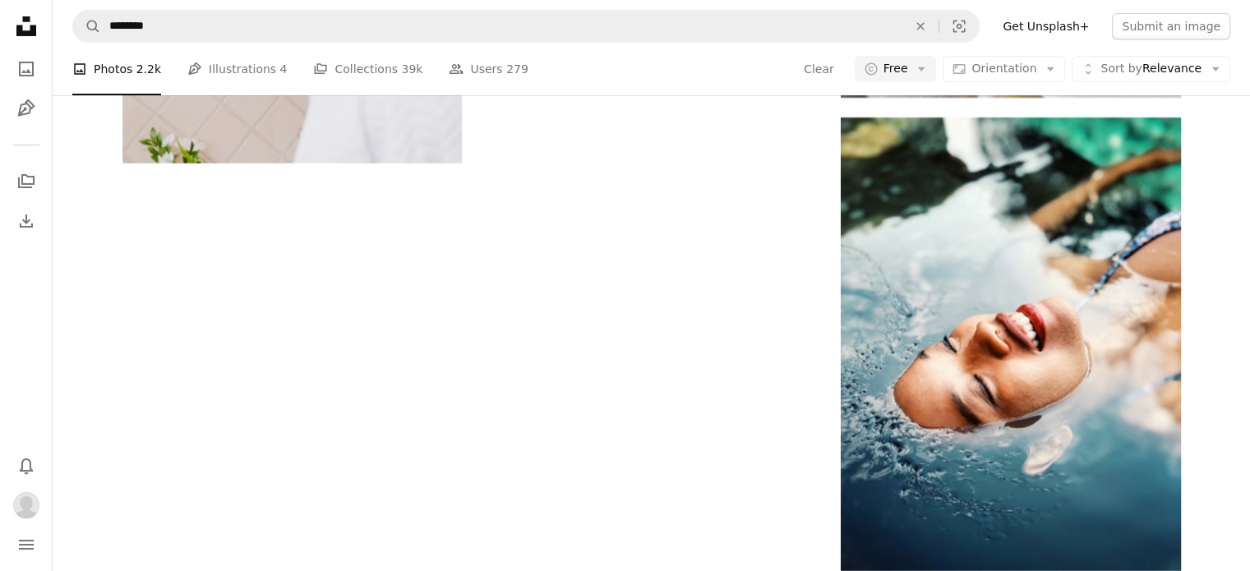
scroll to position [9617, 0]
